Goal: Information Seeking & Learning: Learn about a topic

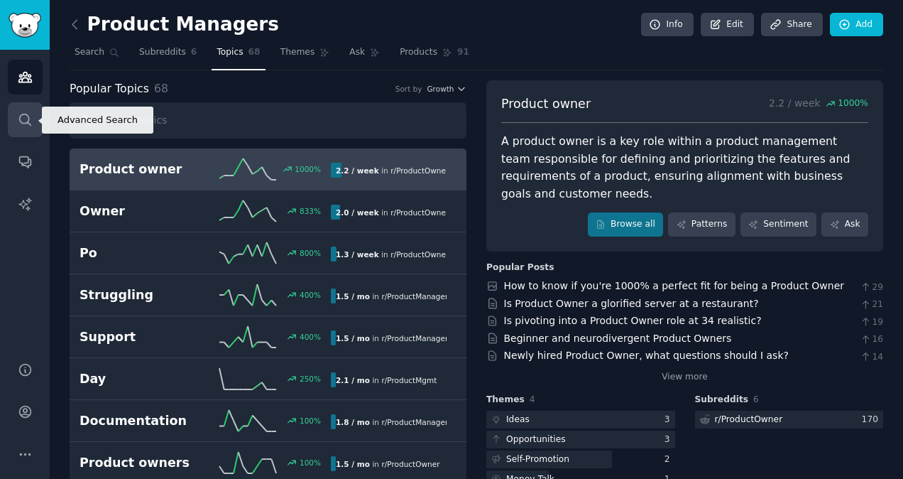
click at [25, 125] on icon "Sidebar" at bounding box center [25, 119] width 15 height 15
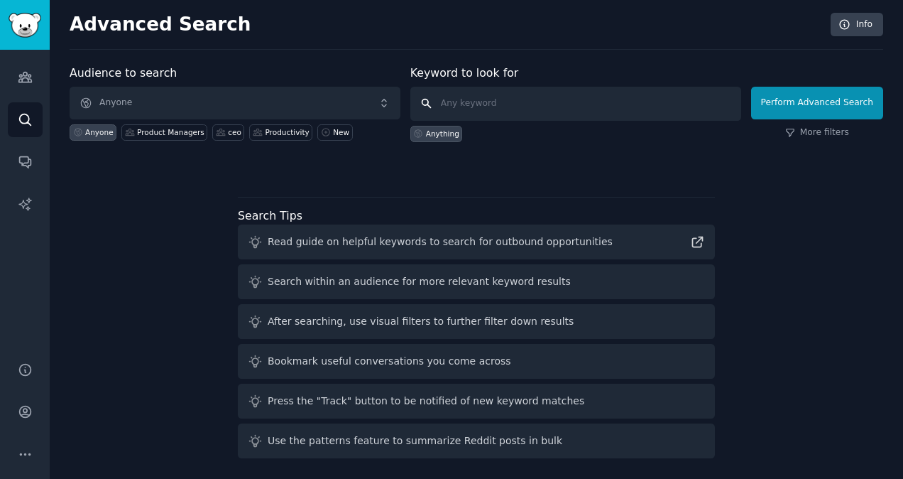
click at [497, 101] on input "text" at bounding box center [576, 104] width 331 height 34
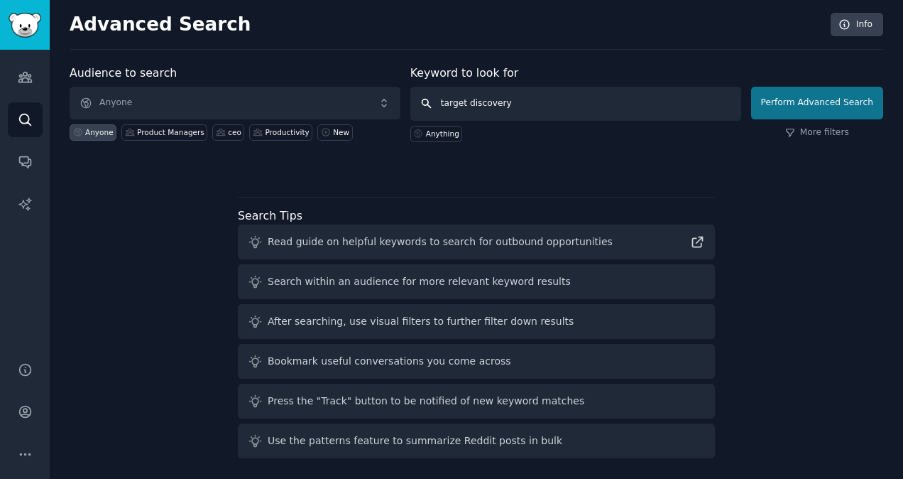
type input "target discovery"
click at [818, 107] on button "Perform Advanced Search" at bounding box center [817, 103] width 132 height 33
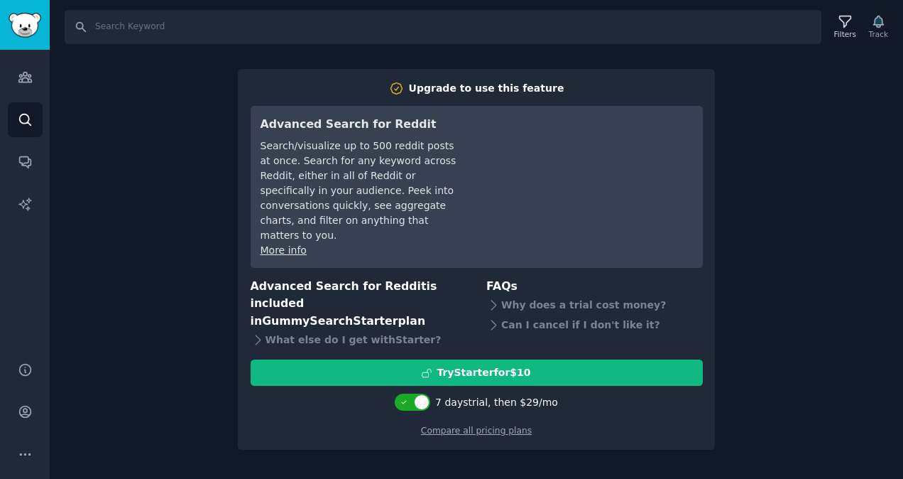
click at [140, 250] on div "Search Filters Track Upgrade to use this feature Advanced Search for Reddit Sea…" at bounding box center [477, 239] width 854 height 479
click at [22, 74] on icon "Sidebar" at bounding box center [25, 77] width 15 height 15
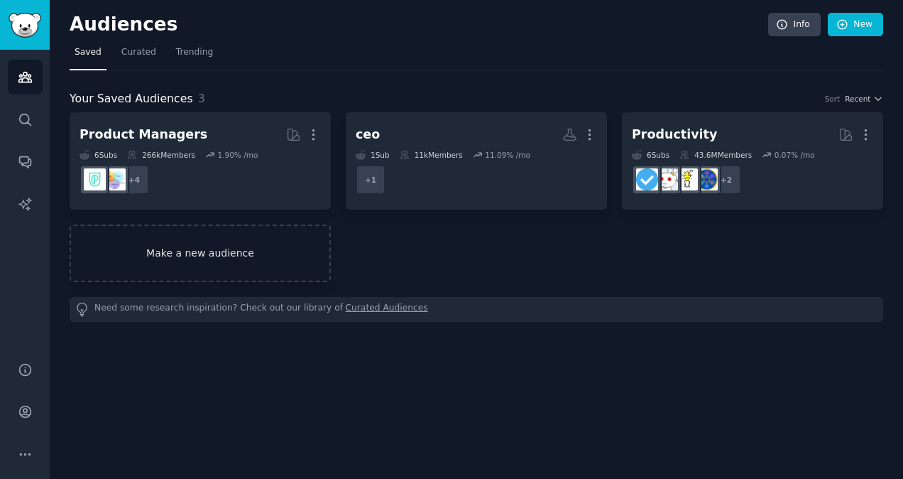
click at [242, 256] on link "Make a new audience" at bounding box center [200, 253] width 261 height 58
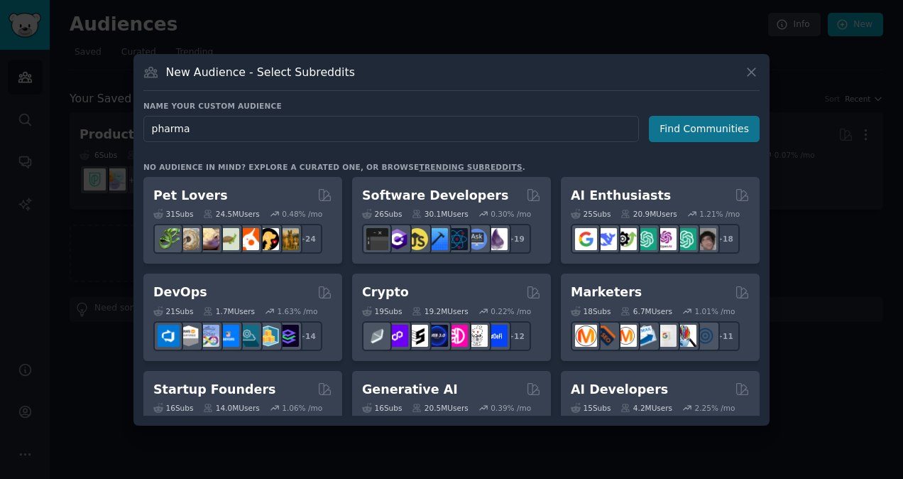
type input "pharma"
click at [736, 116] on button "Find Communities" at bounding box center [704, 129] width 111 height 26
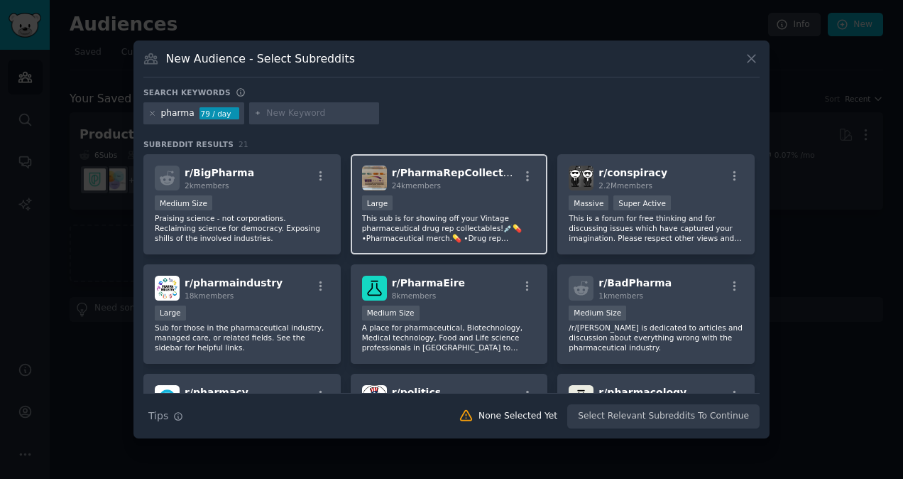
click at [466, 193] on div "r/ PharmaRepCollectables 24k members Large This sub is for showing off your Vin…" at bounding box center [449, 204] width 197 height 100
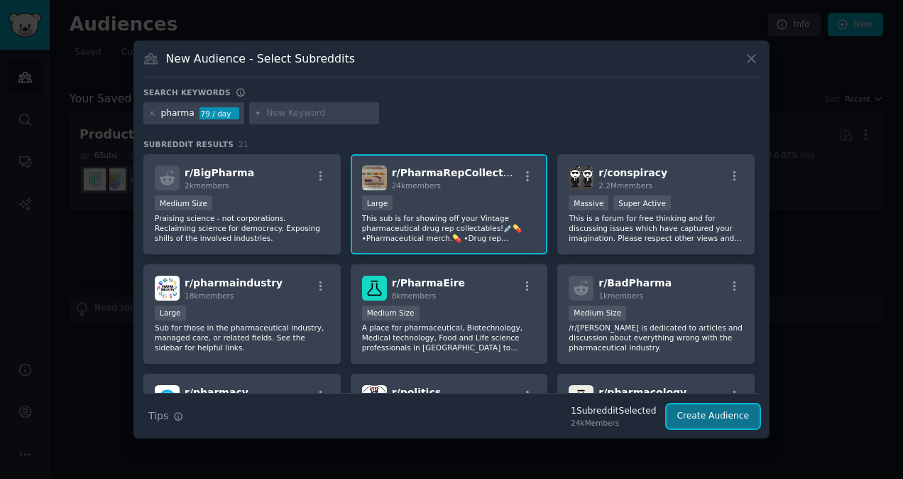
click at [708, 409] on button "Create Audience" at bounding box center [714, 416] width 94 height 24
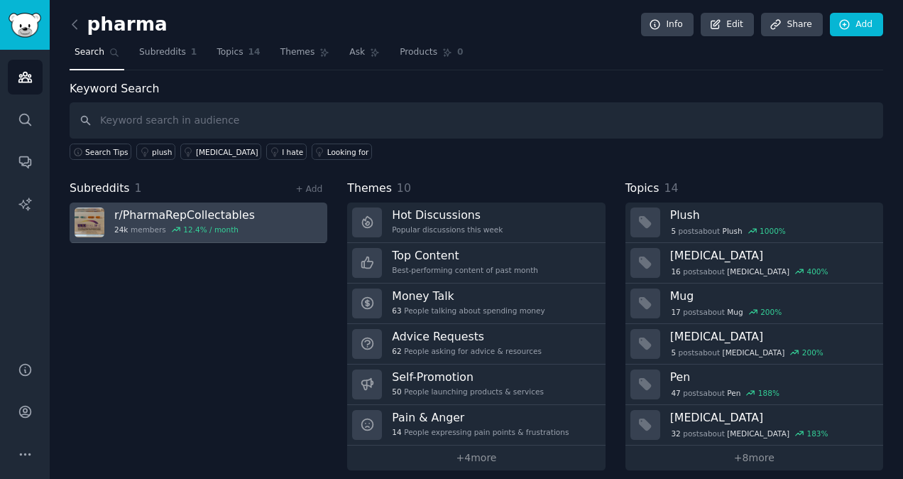
click at [254, 210] on link "r/ PharmaRepCollectables 24k members 12.4 % / month" at bounding box center [199, 222] width 258 height 40
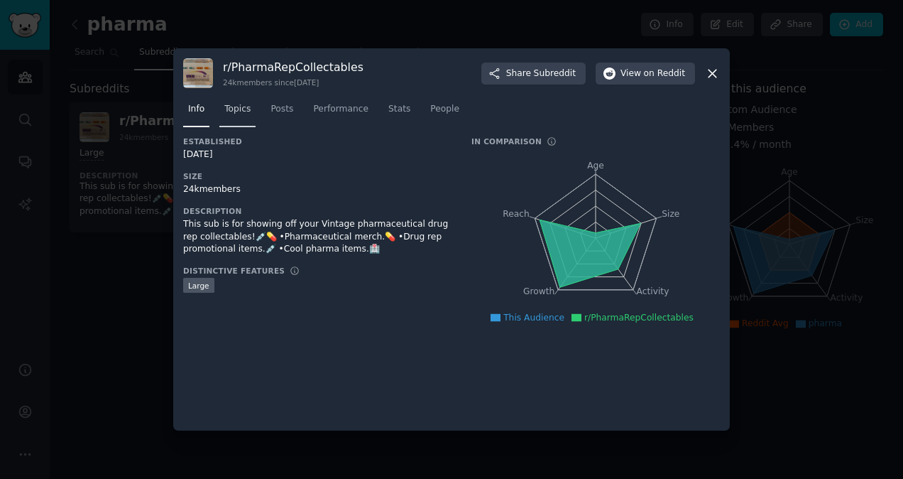
click at [234, 117] on link "Topics" at bounding box center [237, 112] width 36 height 29
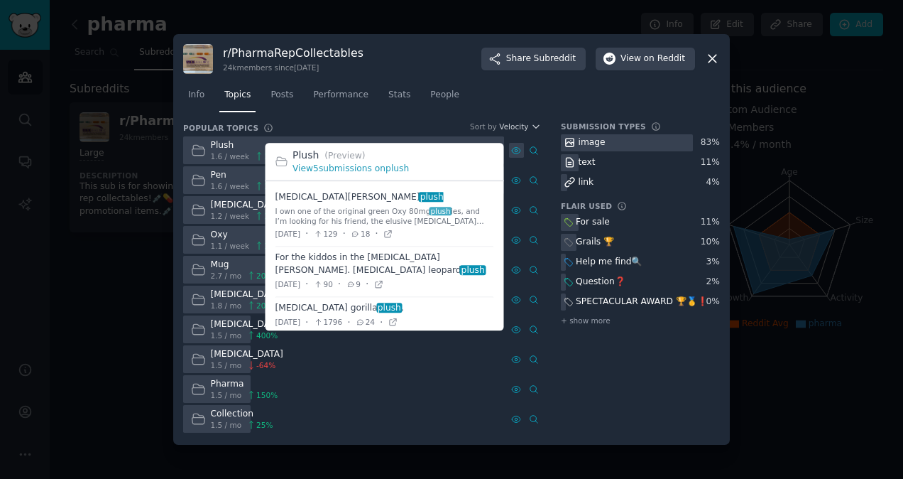
click at [519, 152] on icon at bounding box center [516, 150] width 9 height 6
click at [517, 154] on icon at bounding box center [516, 151] width 10 height 10
click at [517, 153] on icon at bounding box center [516, 150] width 9 height 6
click at [372, 169] on link "View 5 submissions on plush" at bounding box center [351, 168] width 116 height 10
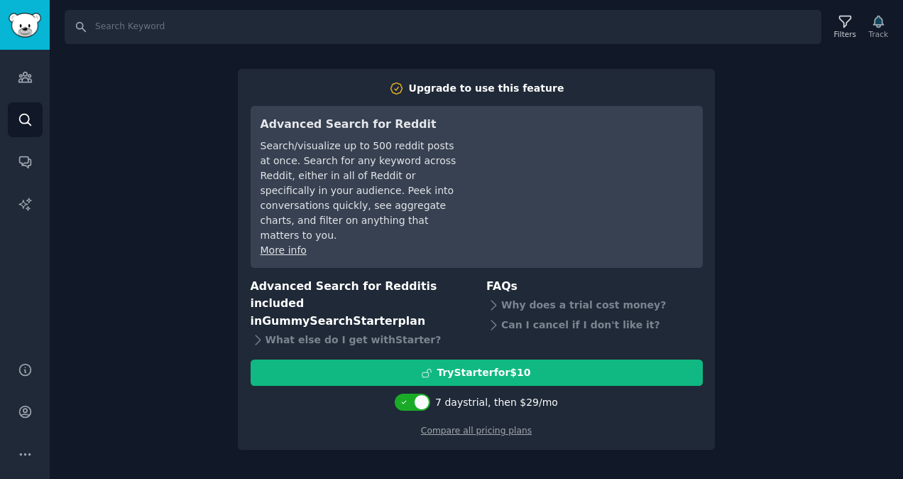
click at [139, 124] on div "Search Filters Track Upgrade to use this feature Advanced Search for Reddit Sea…" at bounding box center [477, 239] width 854 height 479
click at [26, 82] on icon "Sidebar" at bounding box center [24, 77] width 13 height 10
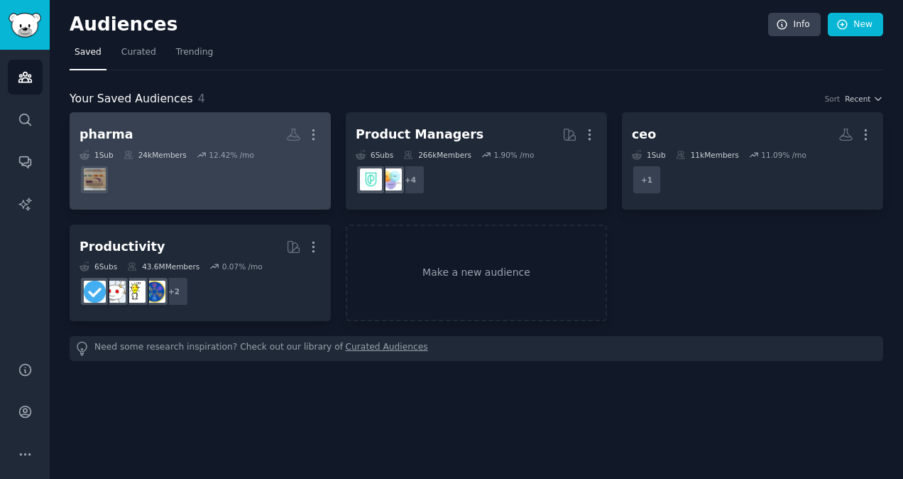
click at [129, 170] on dd at bounding box center [200, 180] width 241 height 40
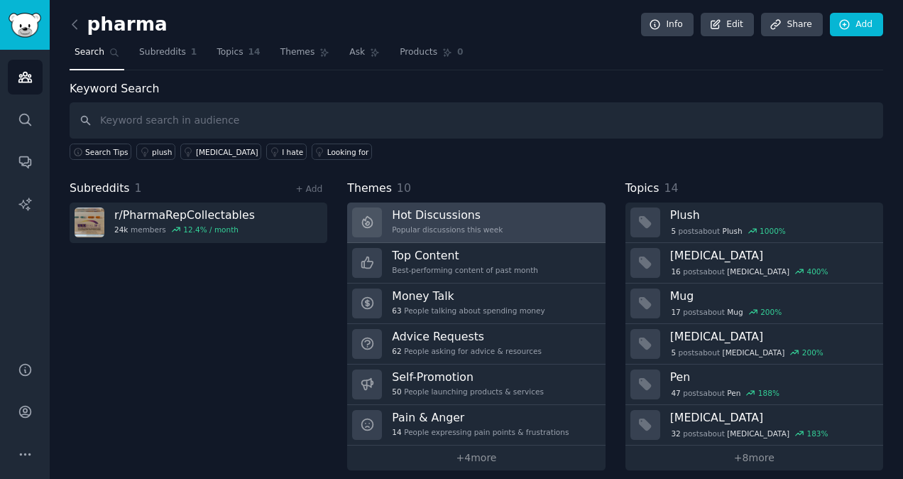
click at [515, 216] on link "Hot Discussions Popular discussions this week" at bounding box center [476, 222] width 258 height 40
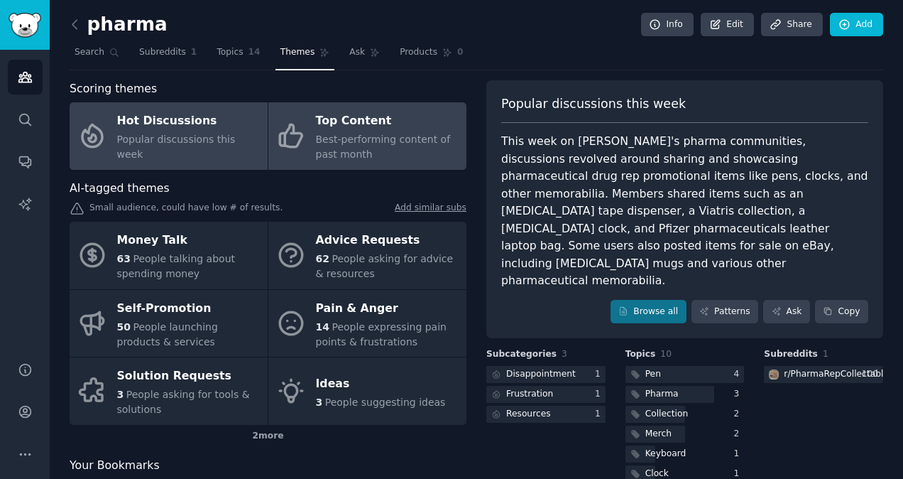
click at [384, 161] on div "Best-performing content of past month" at bounding box center [387, 147] width 143 height 30
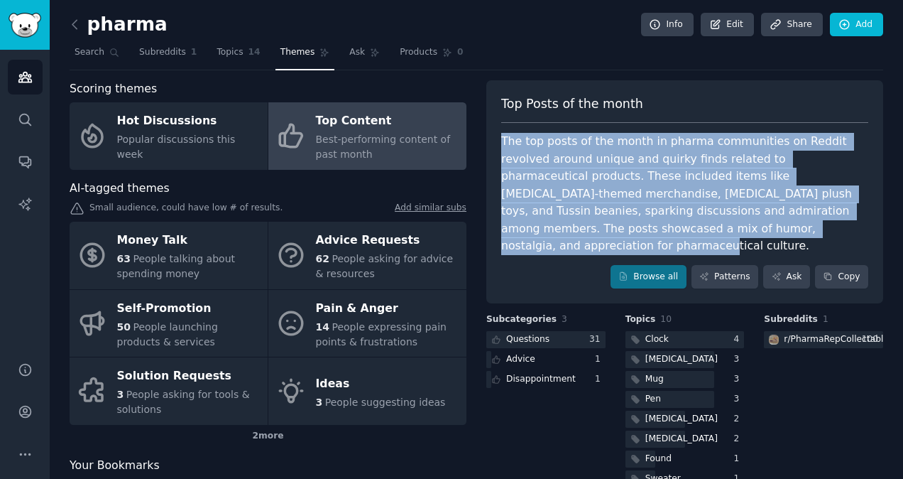
drag, startPoint x: 626, startPoint y: 233, endPoint x: 500, endPoint y: 148, distance: 152.1
click at [501, 148] on div "The top posts of the month in pharma communities on Reddit revolved around uniq…" at bounding box center [684, 194] width 367 height 122
copy div "The top posts of the month in pharma communities on Reddit revolved around uniq…"
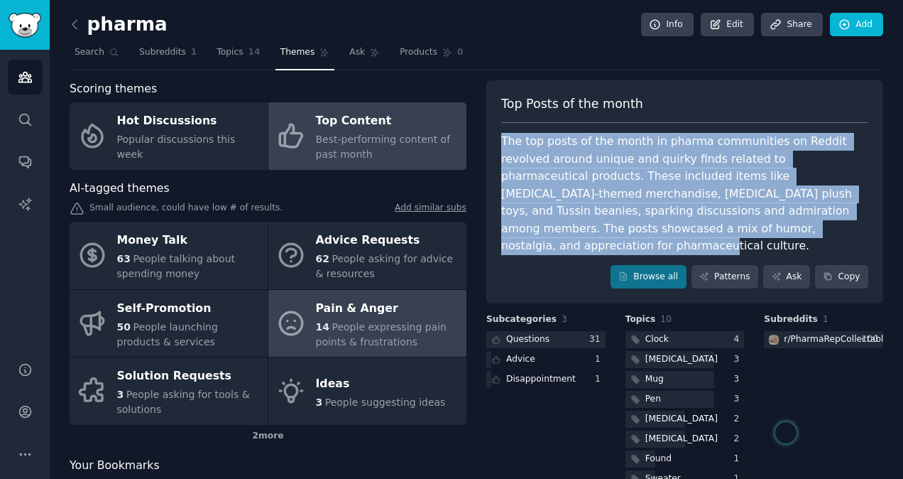
click at [382, 327] on span "People expressing pain points & frustrations" at bounding box center [381, 334] width 131 height 26
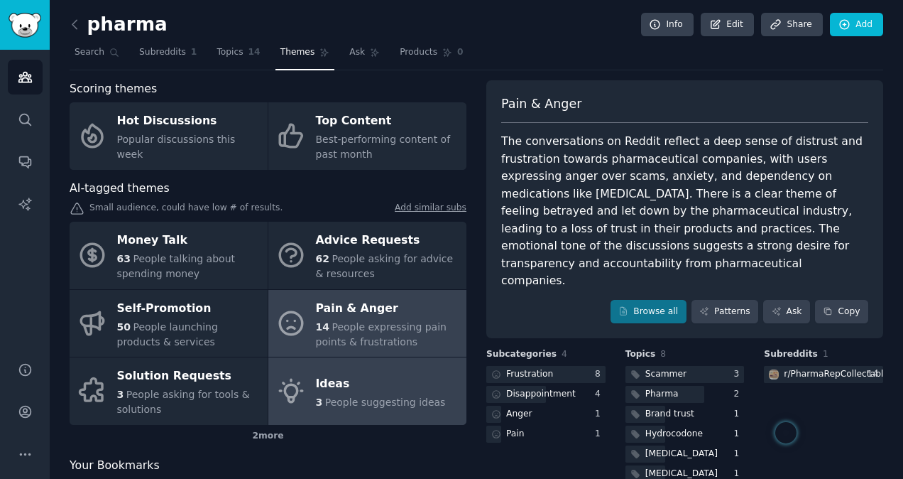
click at [364, 384] on div "Ideas" at bounding box center [381, 383] width 130 height 23
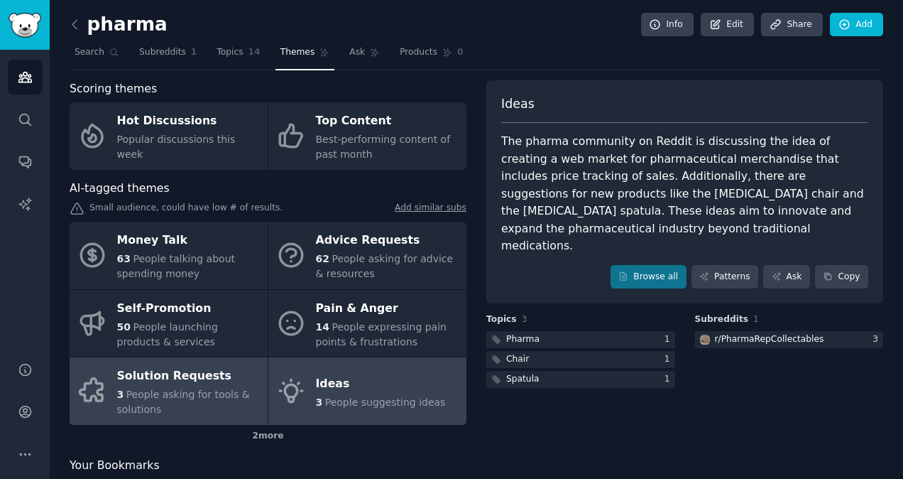
click at [163, 396] on span "People asking for tools & solutions" at bounding box center [183, 402] width 133 height 26
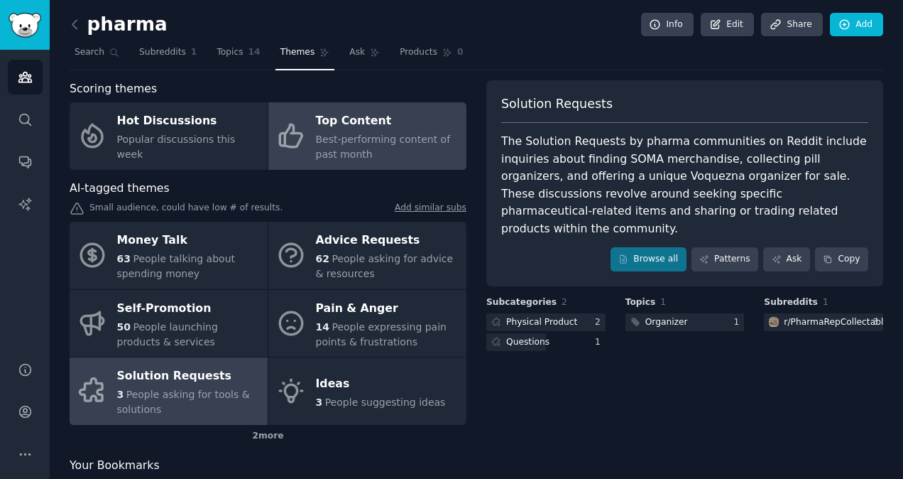
click at [348, 148] on div "Best-performing content of past month" at bounding box center [387, 147] width 143 height 30
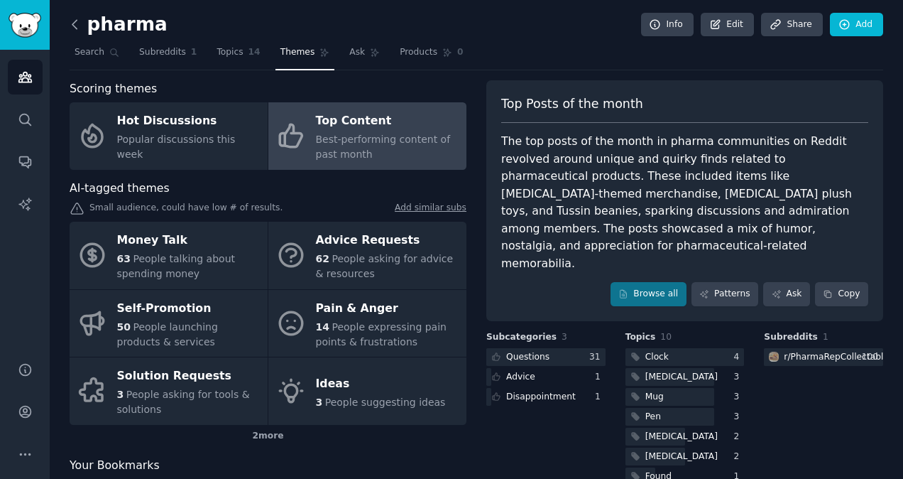
click at [78, 21] on icon at bounding box center [74, 24] width 15 height 15
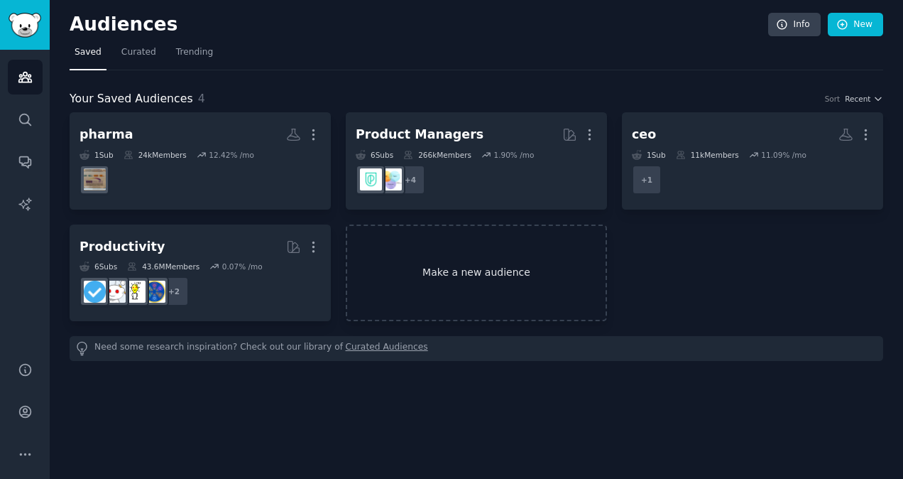
click at [476, 278] on link "Make a new audience" at bounding box center [476, 272] width 261 height 97
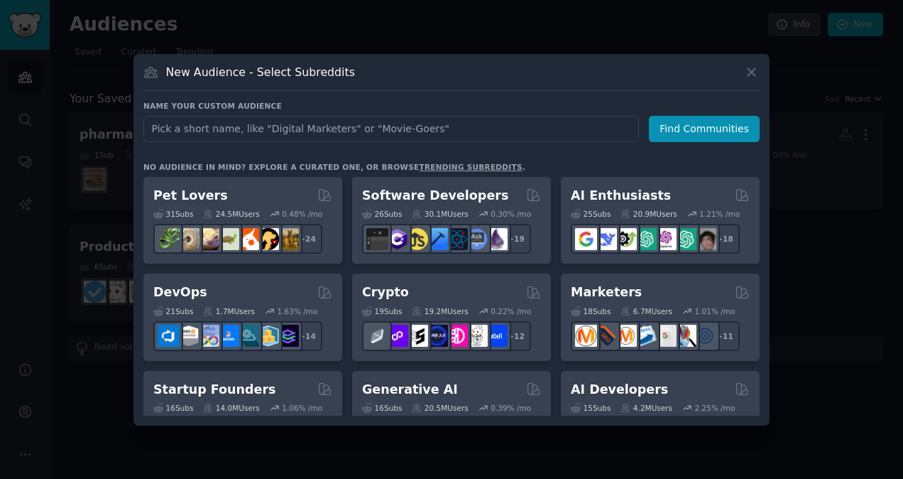
click at [314, 129] on input "text" at bounding box center [391, 129] width 496 height 26
type input "pharma drug development"
click button "Find Communities" at bounding box center [704, 129] width 111 height 26
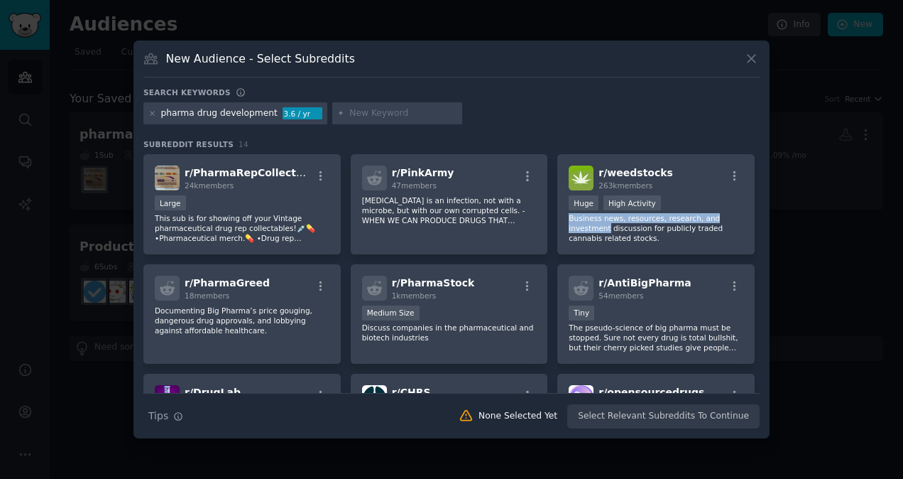
drag, startPoint x: 761, startPoint y: 211, endPoint x: 761, endPoint y: 221, distance: 10.0
click at [761, 221] on div "New Audience - Select Subreddits Search keywords pharma drug development 3.6 / …" at bounding box center [452, 239] width 636 height 398
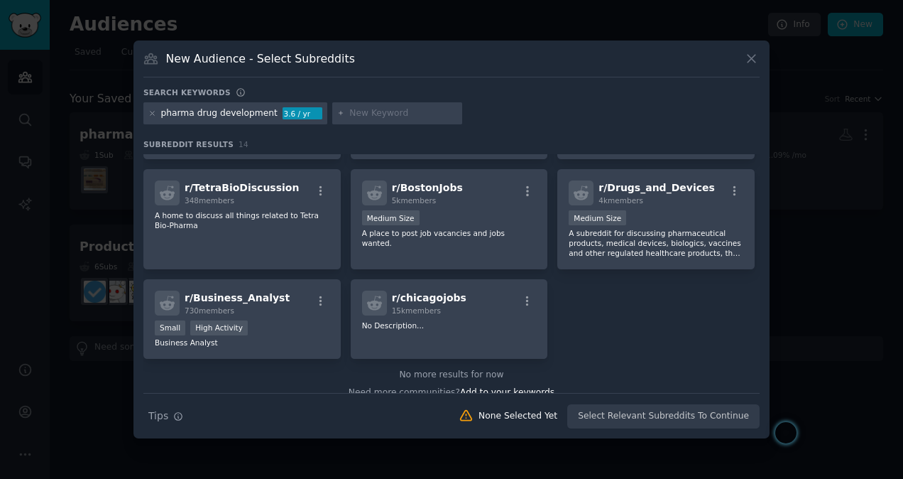
scroll to position [313, 0]
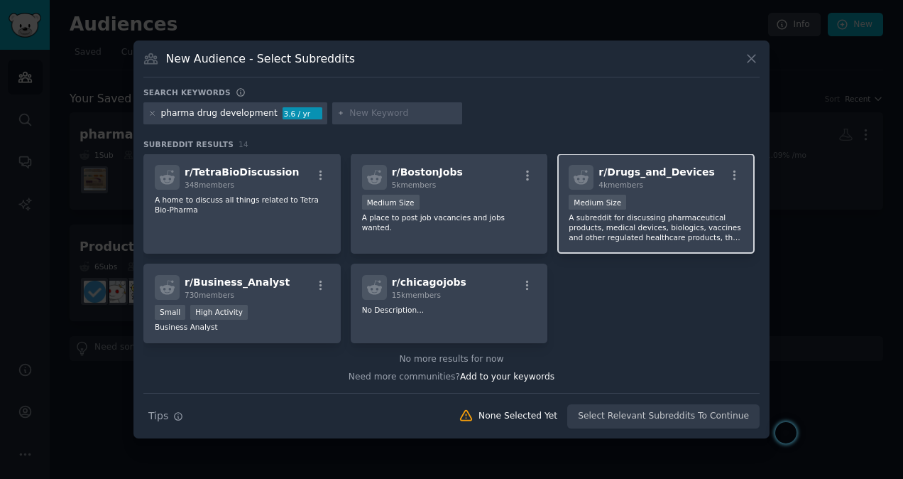
click at [672, 240] on p "A subreddit for discussing pharmaceutical products, medical devices, biologics,…" at bounding box center [656, 227] width 175 height 30
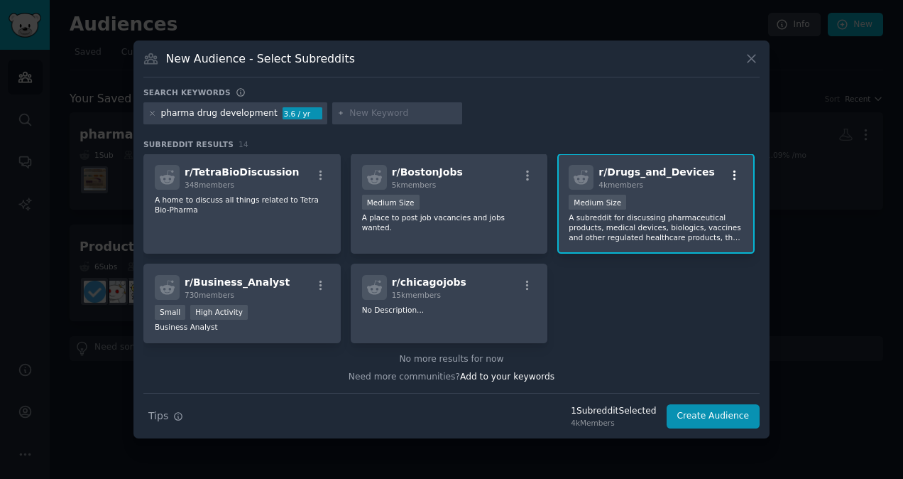
click at [734, 170] on icon "button" at bounding box center [735, 175] width 3 height 10
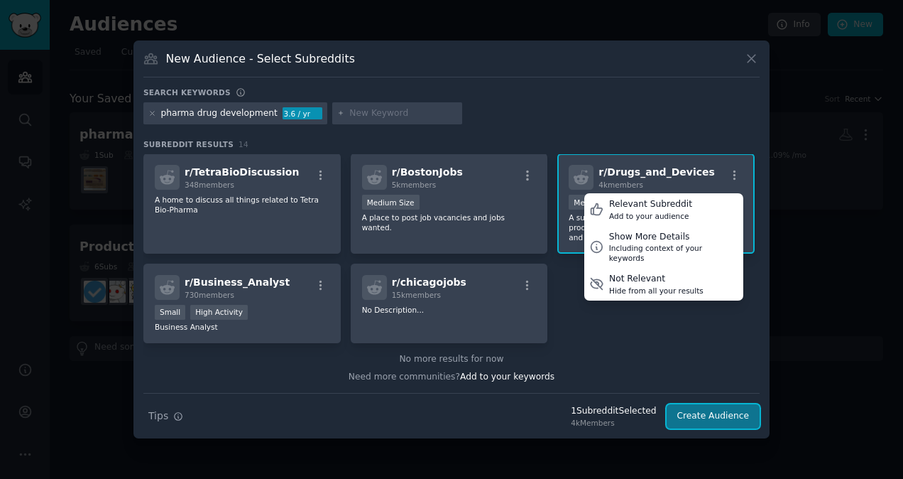
click at [709, 416] on button "Create Audience" at bounding box center [714, 416] width 94 height 24
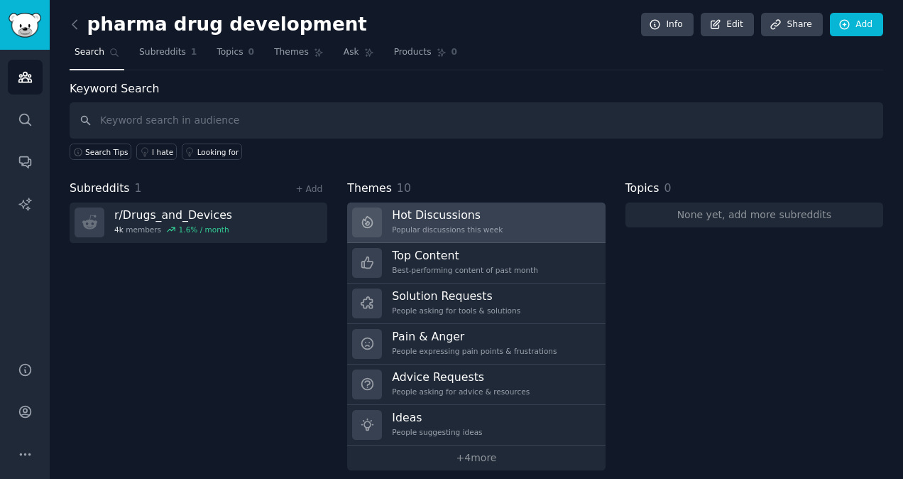
click at [480, 229] on div "Popular discussions this week" at bounding box center [447, 229] width 111 height 10
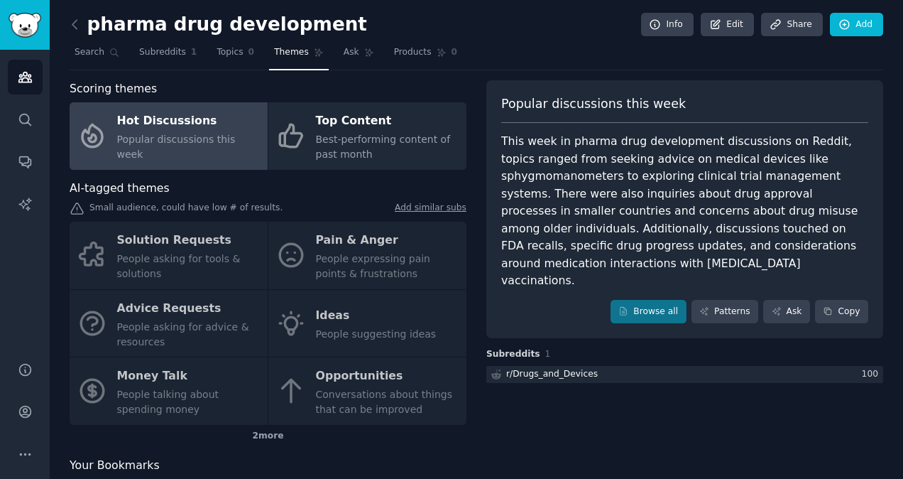
click at [342, 330] on div "Solution Requests People asking for tools & solutions Pain & Anger People expre…" at bounding box center [268, 323] width 397 height 203
click at [354, 251] on div "Solution Requests People asking for tools & solutions Pain & Anger People expre…" at bounding box center [268, 323] width 397 height 203
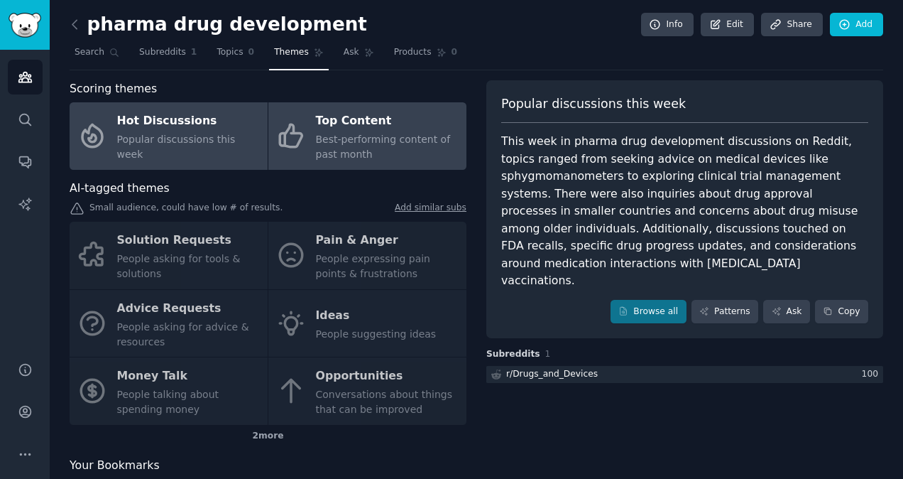
click at [347, 139] on span "Best-performing content of past month" at bounding box center [383, 147] width 135 height 26
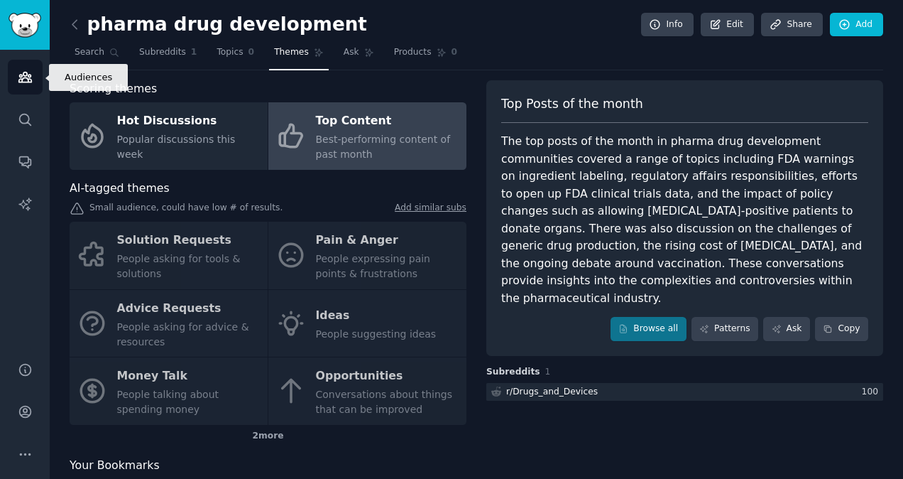
click at [23, 88] on link "Audiences" at bounding box center [25, 77] width 35 height 35
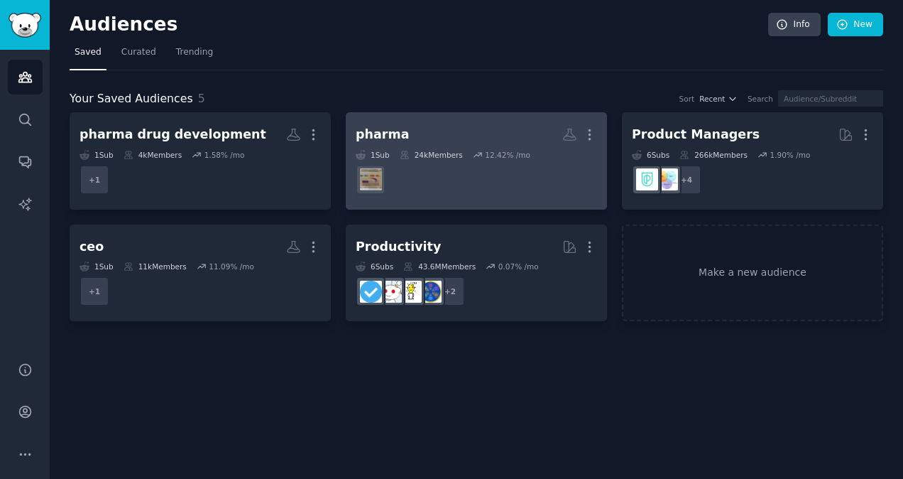
click at [474, 190] on dd "r/PharmaRepCollectables" at bounding box center [476, 180] width 241 height 40
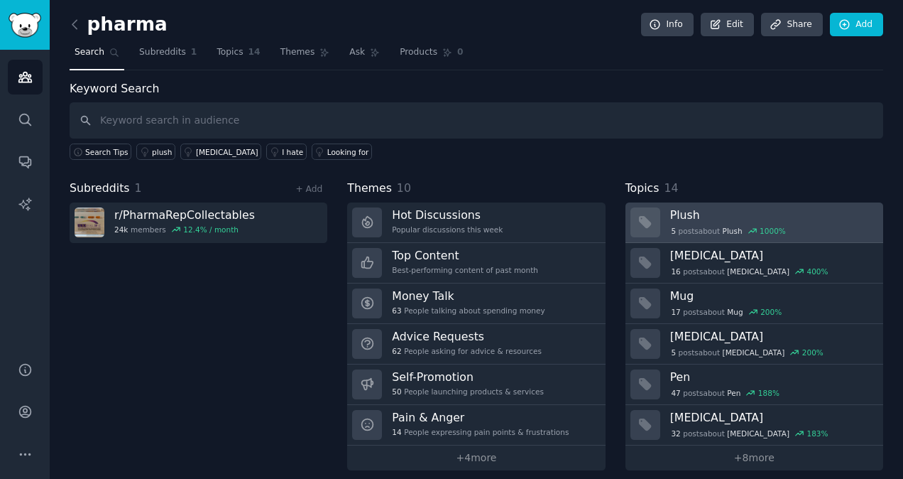
click at [690, 210] on h3 "Plush" at bounding box center [772, 214] width 203 height 15
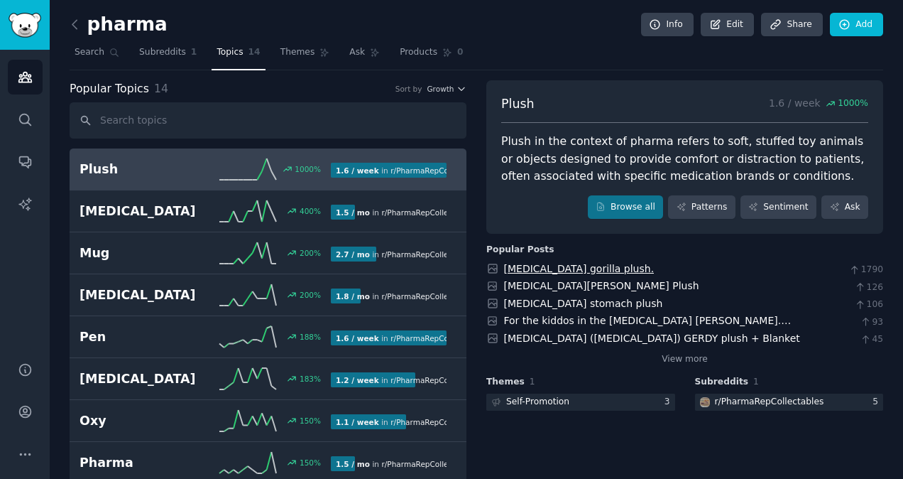
click at [579, 268] on link "[MEDICAL_DATA] gorilla plush." at bounding box center [579, 268] width 151 height 11
